Goal: Use online tool/utility: Utilize a website feature to perform a specific function

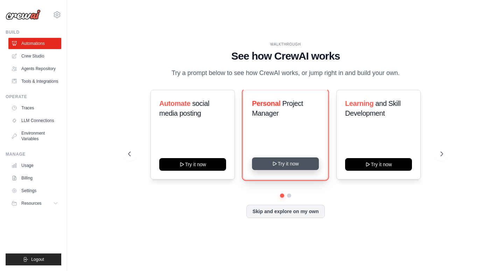
click at [283, 166] on button "Try it now" at bounding box center [285, 163] width 67 height 13
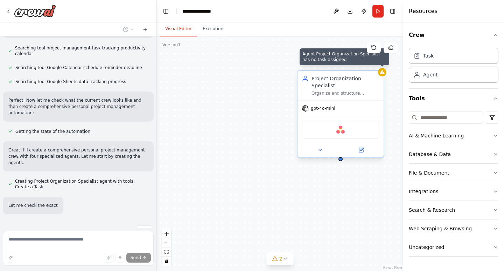
scroll to position [143, 0]
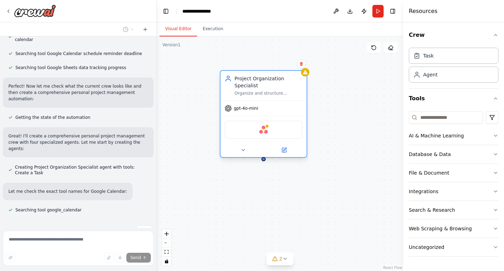
drag, startPoint x: 364, startPoint y: 94, endPoint x: 287, endPoint y: 94, distance: 77.0
click at [287, 101] on div "gpt-4o-mini" at bounding box center [264, 108] width 86 height 15
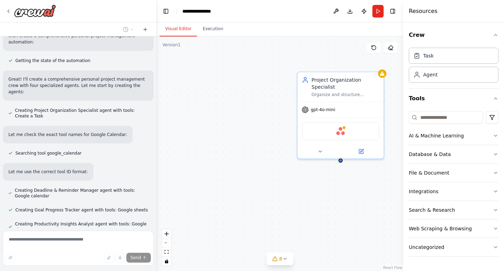
scroll to position [236, 0]
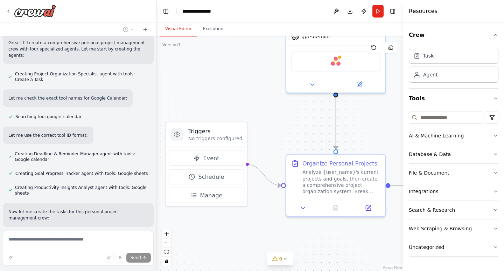
drag, startPoint x: 260, startPoint y: 133, endPoint x: 242, endPoint y: 63, distance: 72.6
click at [242, 63] on div ".deletable-edge-delete-btn { width: 20px; height: 20px; border: 0px solid #ffff…" at bounding box center [280, 153] width 247 height 234
click at [285, 185] on div at bounding box center [283, 183] width 5 height 5
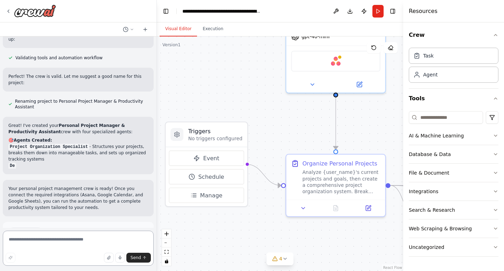
scroll to position [513, 0]
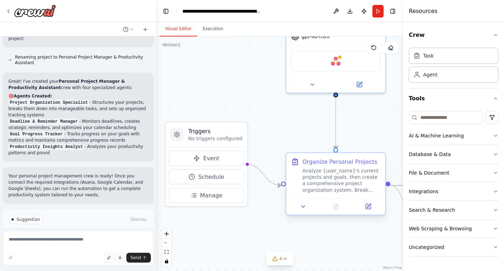
click at [330, 178] on div "Analyze {user_name}'s current projects and goals, then create a comprehensive p…" at bounding box center [342, 180] width 78 height 26
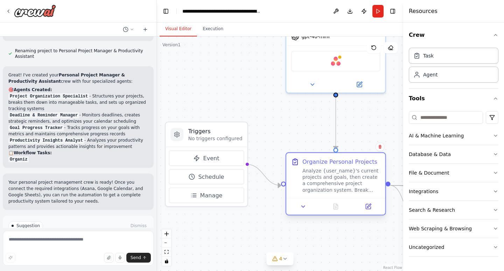
scroll to position [557, 0]
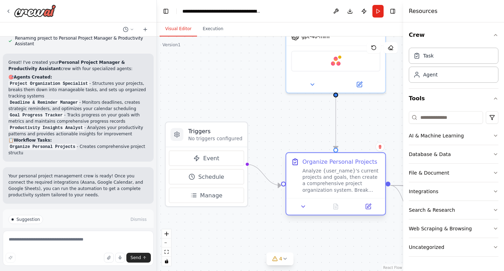
click at [332, 178] on div "Analyze {user_name}'s current projects and goals, then create a comprehensive p…" at bounding box center [342, 180] width 78 height 26
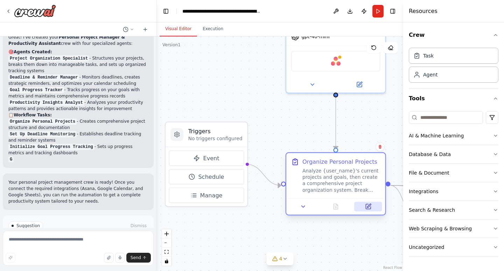
scroll to position [595, 0]
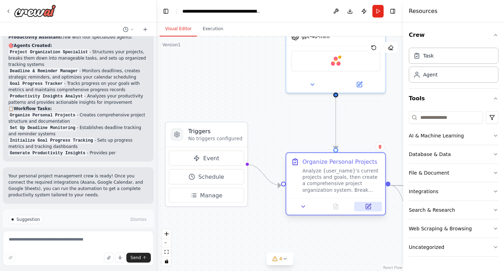
click at [369, 205] on icon at bounding box center [369, 206] width 4 height 4
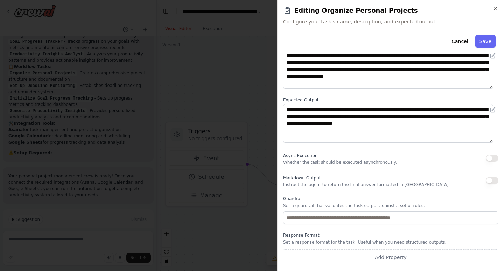
scroll to position [643, 0]
click at [337, 163] on p "Whether the task should be executed asynchronously." at bounding box center [340, 162] width 114 height 6
click at [324, 184] on p "Instruct the agent to return the final answer formatted in Markdown" at bounding box center [366, 185] width 166 height 6
click at [348, 186] on p "Instruct the agent to return the final answer formatted in Markdown" at bounding box center [366, 185] width 166 height 6
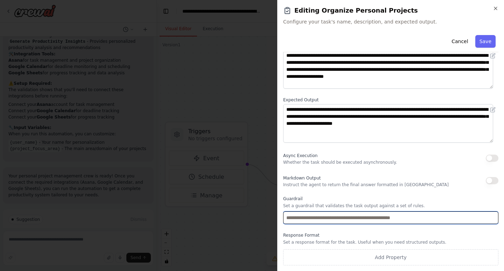
click at [314, 219] on input "text" at bounding box center [390, 217] width 215 height 13
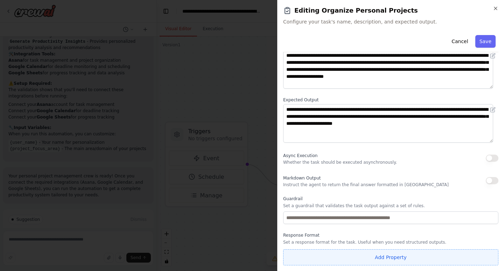
click at [377, 257] on button "Add Property" at bounding box center [390, 257] width 215 height 16
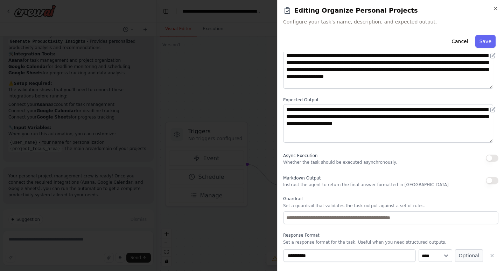
scroll to position [64, 0]
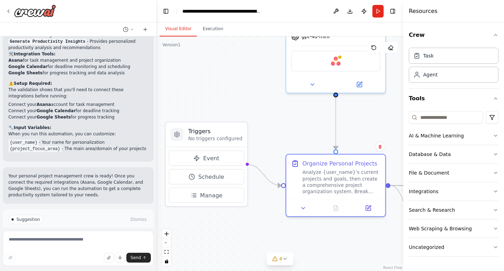
click at [82, 246] on span "Run Automation" at bounding box center [81, 249] width 34 height 6
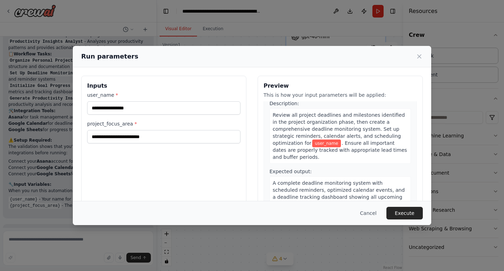
scroll to position [175, 0]
click at [421, 51] on div "Run parameters" at bounding box center [252, 56] width 359 height 21
click at [421, 54] on icon at bounding box center [419, 56] width 7 height 7
